Goal: Find specific page/section: Find specific page/section

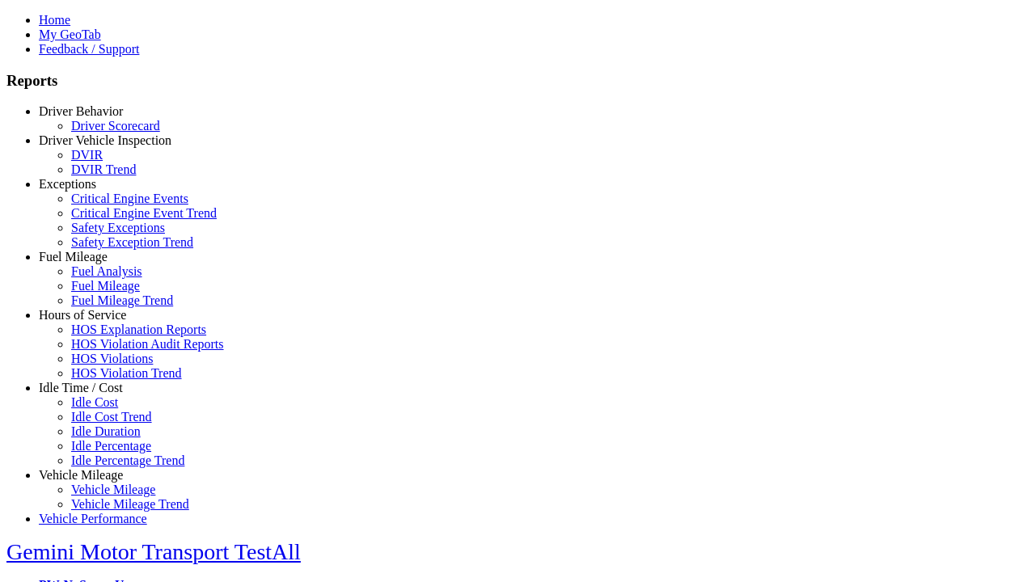
click at [93, 322] on link "Hours of Service" at bounding box center [82, 315] width 87 height 14
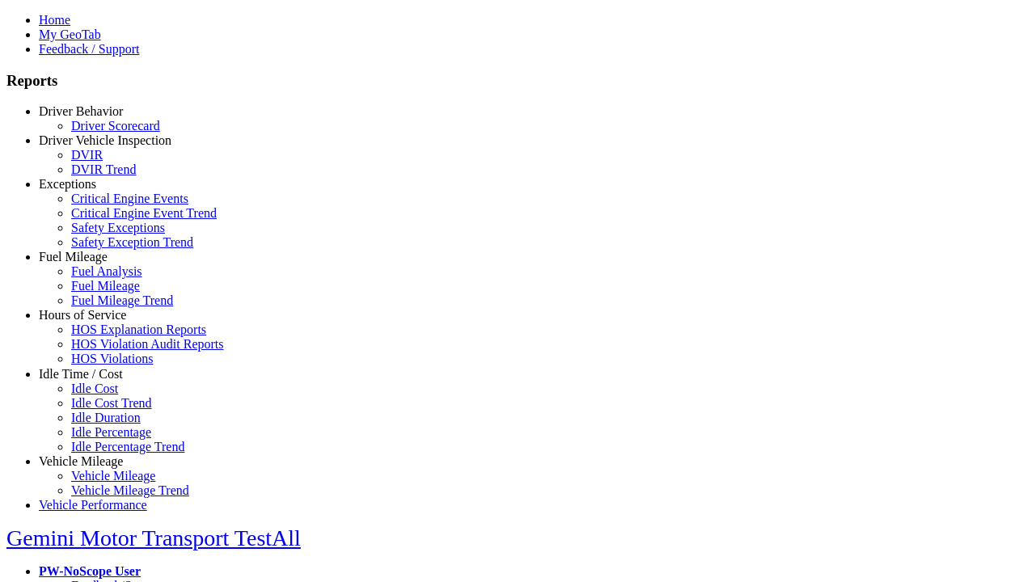
click at [105, 366] on link "HOS Violations" at bounding box center [112, 359] width 82 height 14
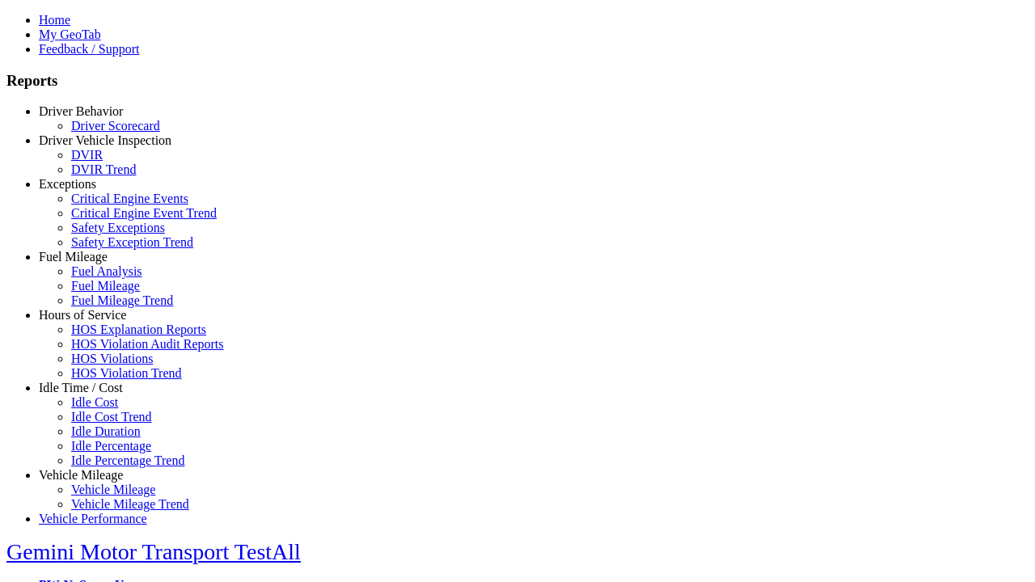
type input "*********"
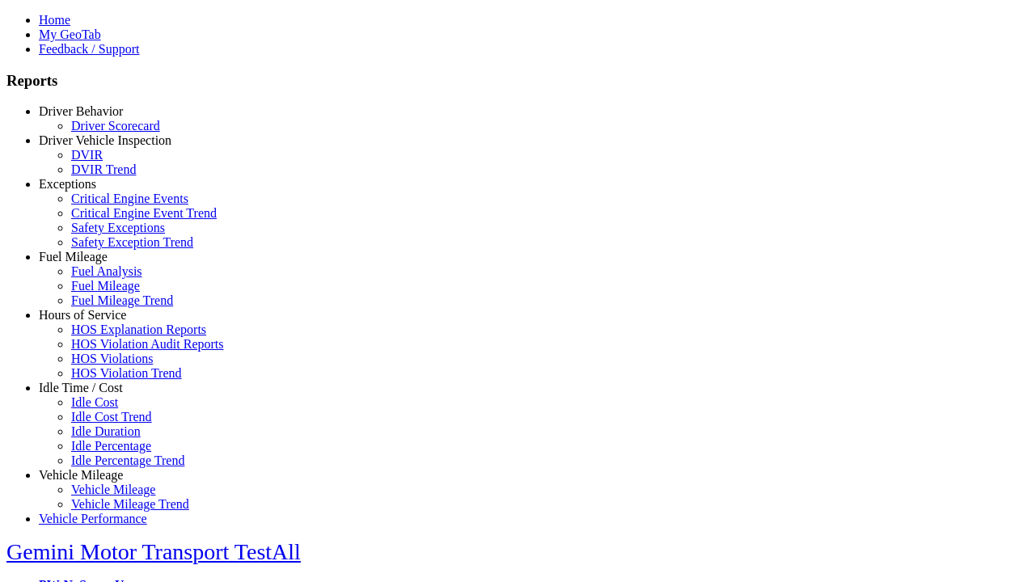
type input "**********"
